Goal: Find specific page/section: Find specific page/section

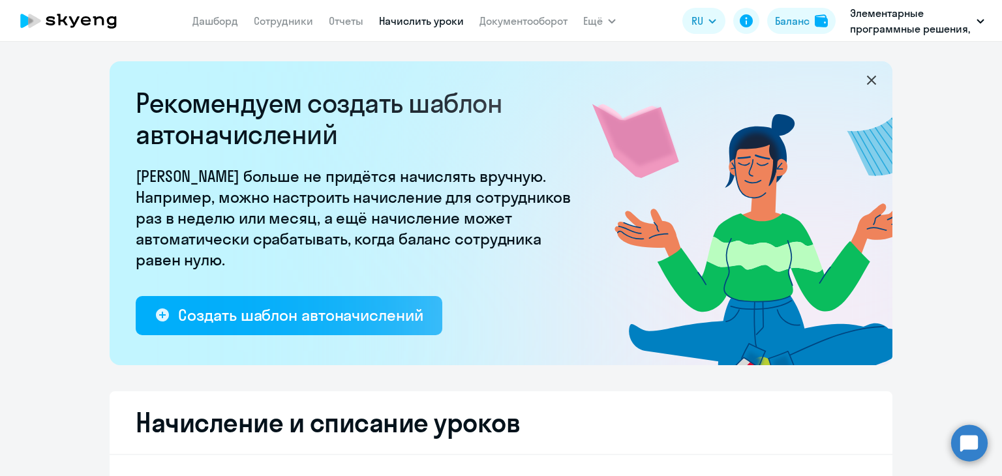
select select "10"
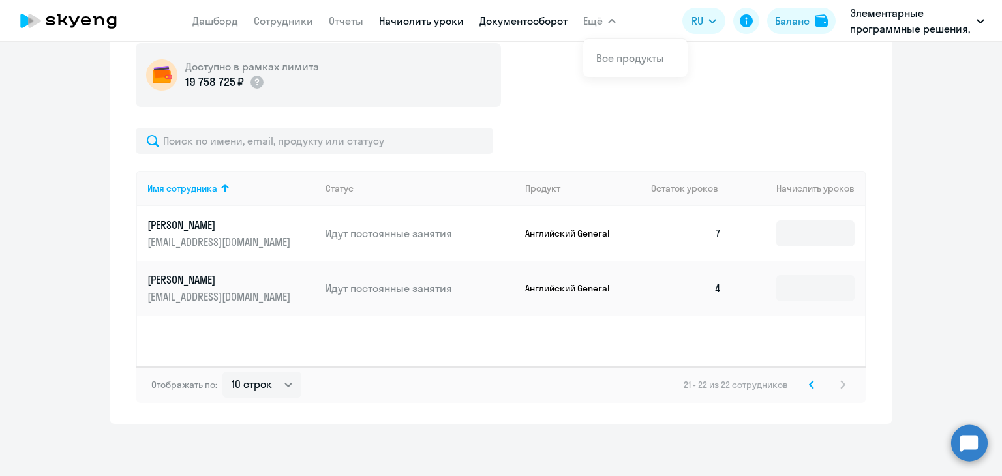
click at [525, 16] on link "Документооборот" at bounding box center [523, 20] width 88 height 13
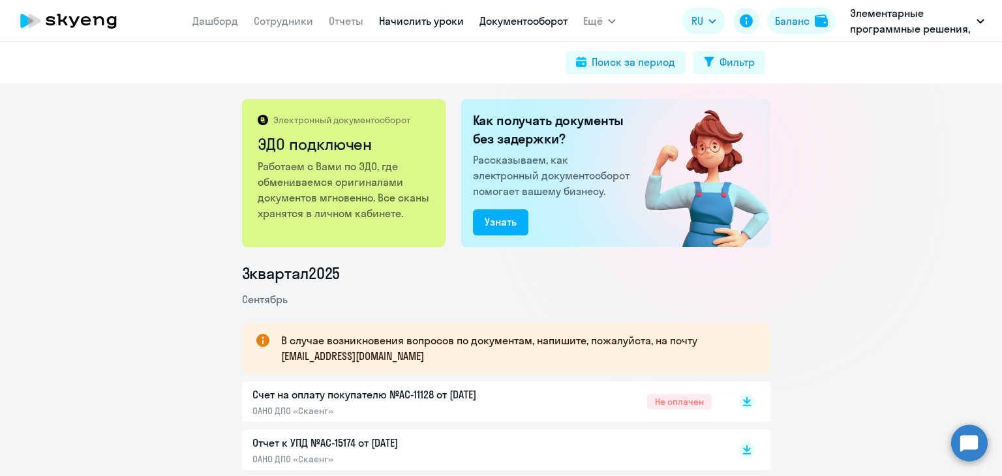
click at [428, 22] on link "Начислить уроки" at bounding box center [421, 20] width 85 height 13
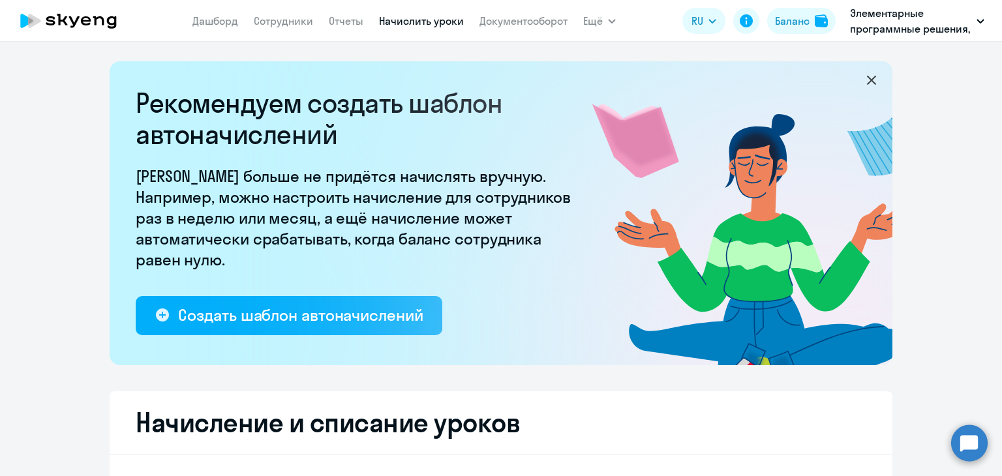
select select "10"
